Goal: Check status: Check status

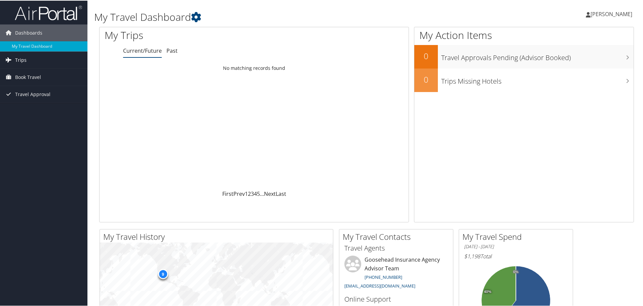
click at [31, 56] on link "Trips" at bounding box center [43, 59] width 87 height 17
click at [40, 73] on link "Current/Future Trips" at bounding box center [43, 73] width 87 height 10
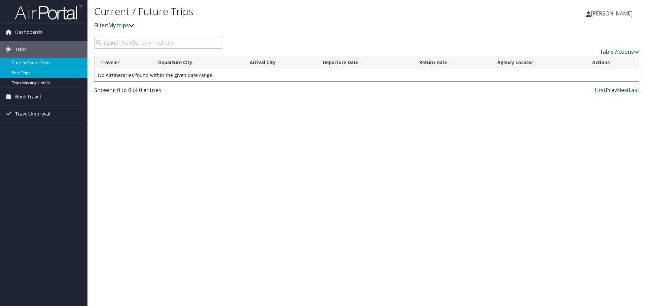
click at [34, 72] on link "Past Trips" at bounding box center [43, 73] width 87 height 10
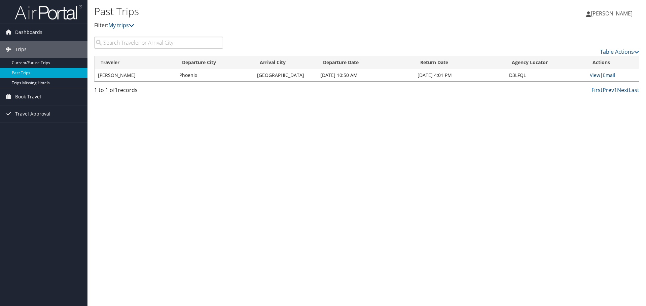
click at [595, 74] on link "View" at bounding box center [595, 75] width 10 height 6
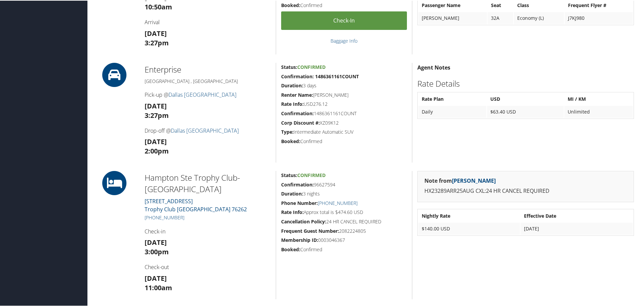
scroll to position [269, 0]
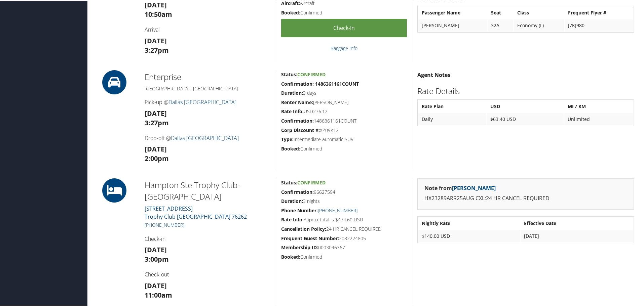
click at [390, 149] on h5 "Booked: Confirmed" at bounding box center [344, 148] width 126 height 7
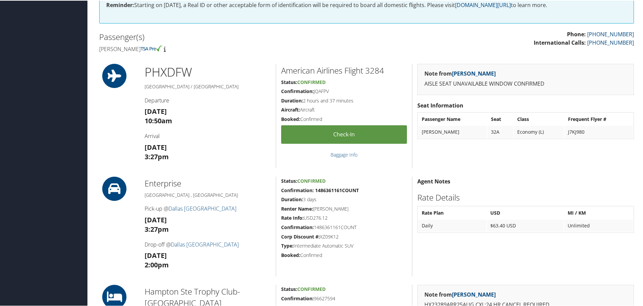
scroll to position [202, 0]
